Goal: Task Accomplishment & Management: Complete application form

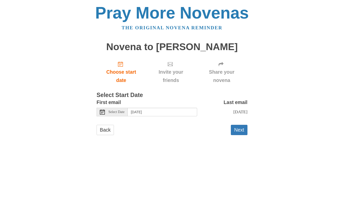
click at [239, 130] on button "Next" at bounding box center [239, 130] width 17 height 10
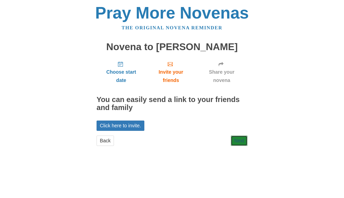
click at [241, 141] on link "Next" at bounding box center [239, 141] width 17 height 10
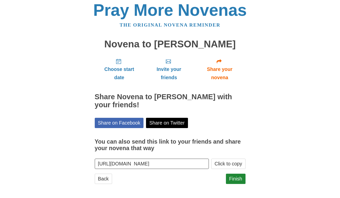
scroll to position [3, 0]
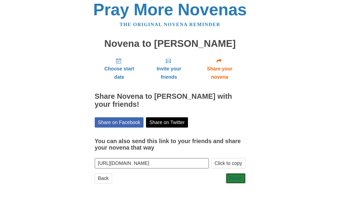
click at [235, 178] on link "Finish" at bounding box center [236, 179] width 20 height 10
